Goal: Navigation & Orientation: Find specific page/section

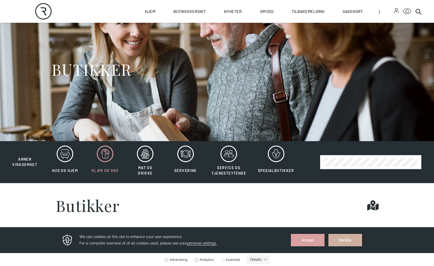
scroll to position [42, 0]
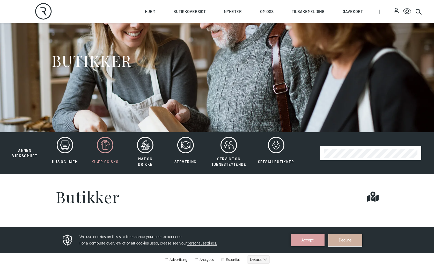
click at [335, 242] on button "Decline" at bounding box center [346, 240] width 34 height 12
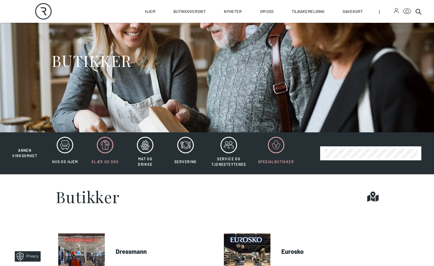
click at [271, 157] on button "Spesialbutikker" at bounding box center [276, 153] width 47 height 34
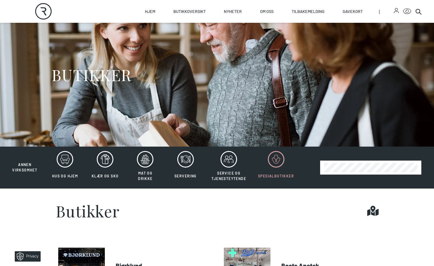
scroll to position [21, 0]
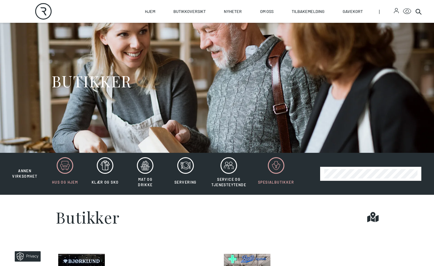
click at [66, 171] on icon at bounding box center [65, 165] width 17 height 17
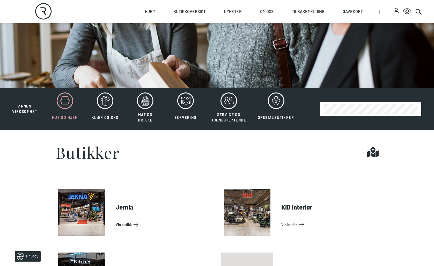
scroll to position [57, 0]
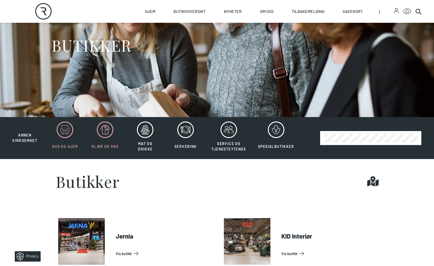
click at [103, 127] on icon at bounding box center [105, 129] width 17 height 17
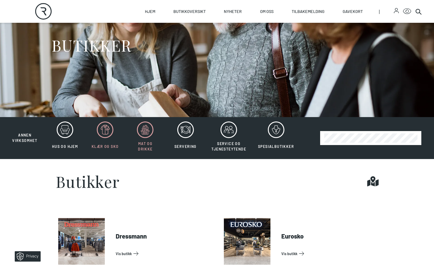
click at [140, 135] on icon at bounding box center [145, 129] width 17 height 17
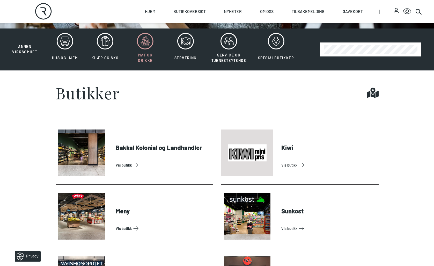
scroll to position [134, 0]
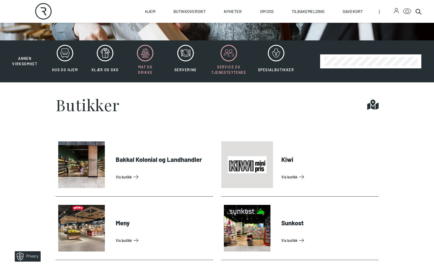
click at [230, 56] on icon at bounding box center [229, 53] width 17 height 17
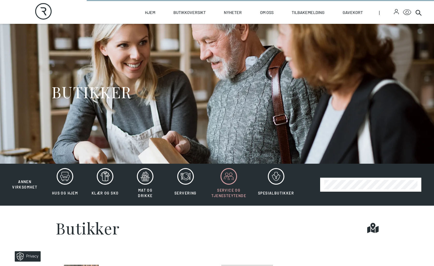
scroll to position [4, 0]
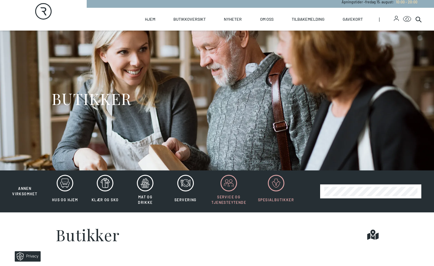
click at [282, 182] on icon at bounding box center [276, 183] width 17 height 17
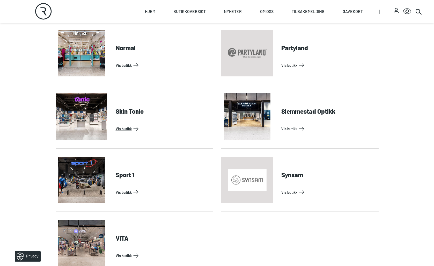
scroll to position [370, 0]
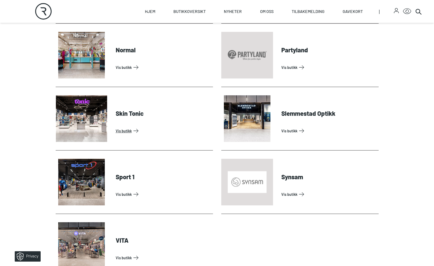
click at [116, 127] on link "Vis butikk" at bounding box center [163, 131] width 95 height 8
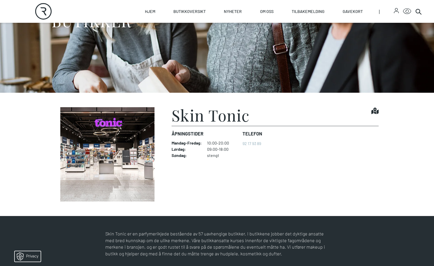
scroll to position [101, 0]
